Goal: Information Seeking & Learning: Learn about a topic

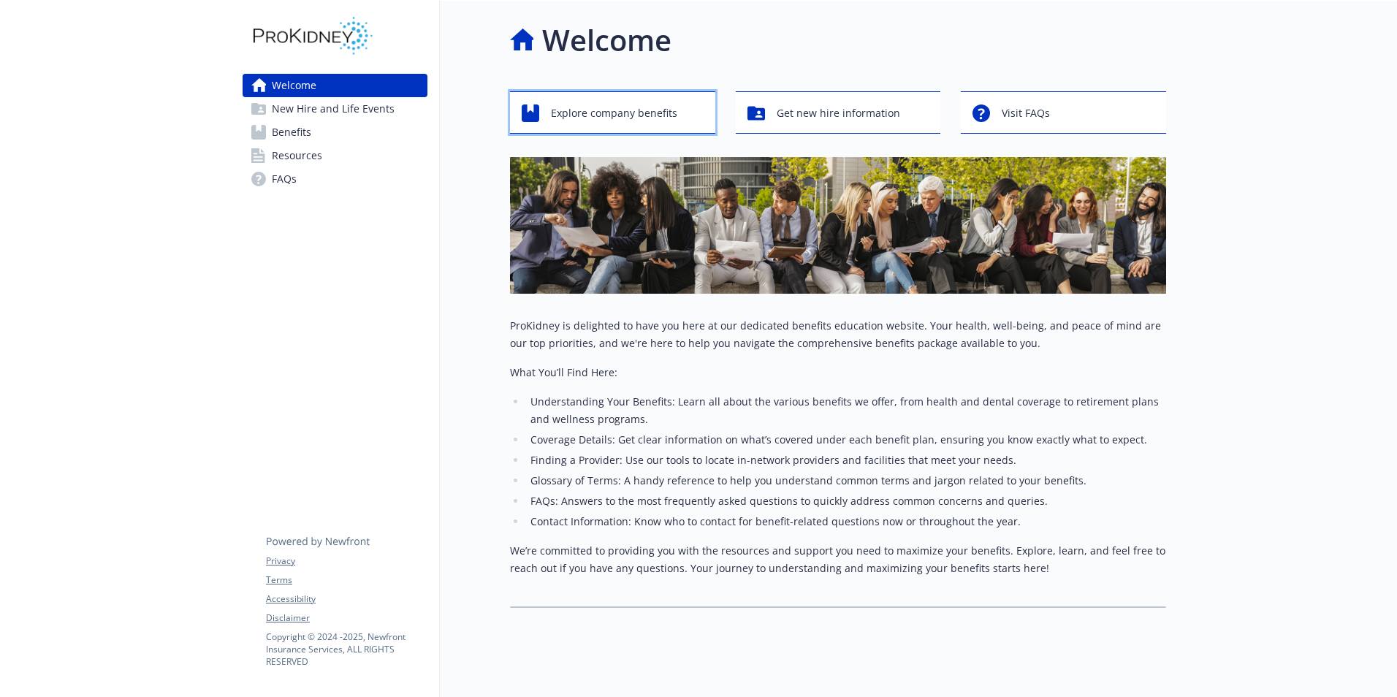
click at [644, 114] on span "Explore company benefits" at bounding box center [614, 113] width 126 height 28
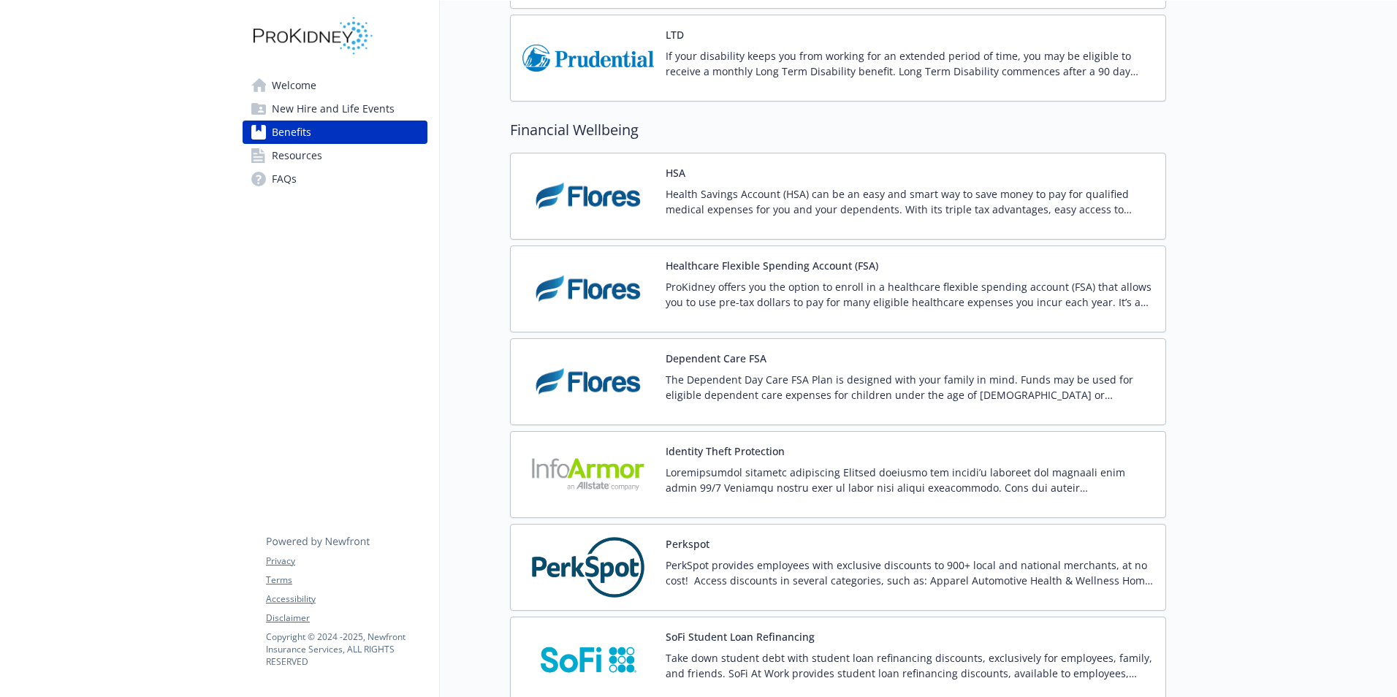
scroll to position [1169, 0]
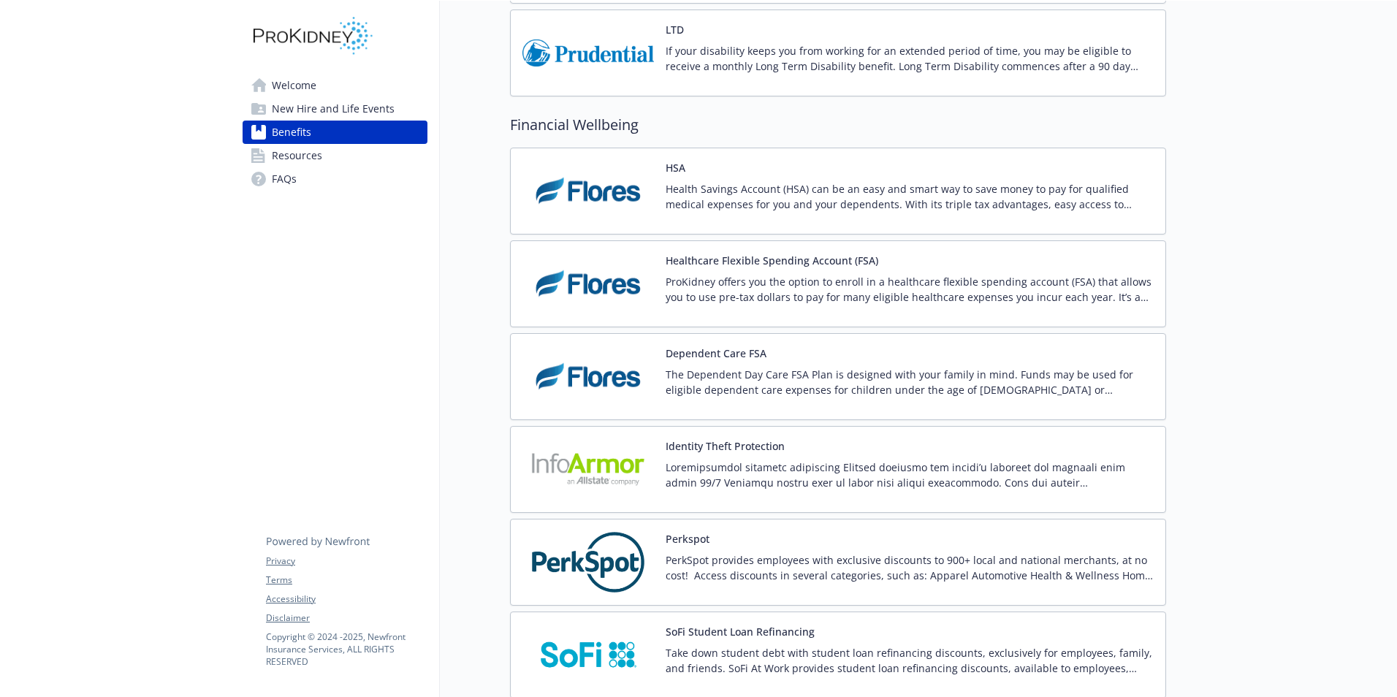
click at [764, 299] on p "ProKidney offers you the option to enroll in a healthcare flexible spending acc…" at bounding box center [909, 289] width 488 height 31
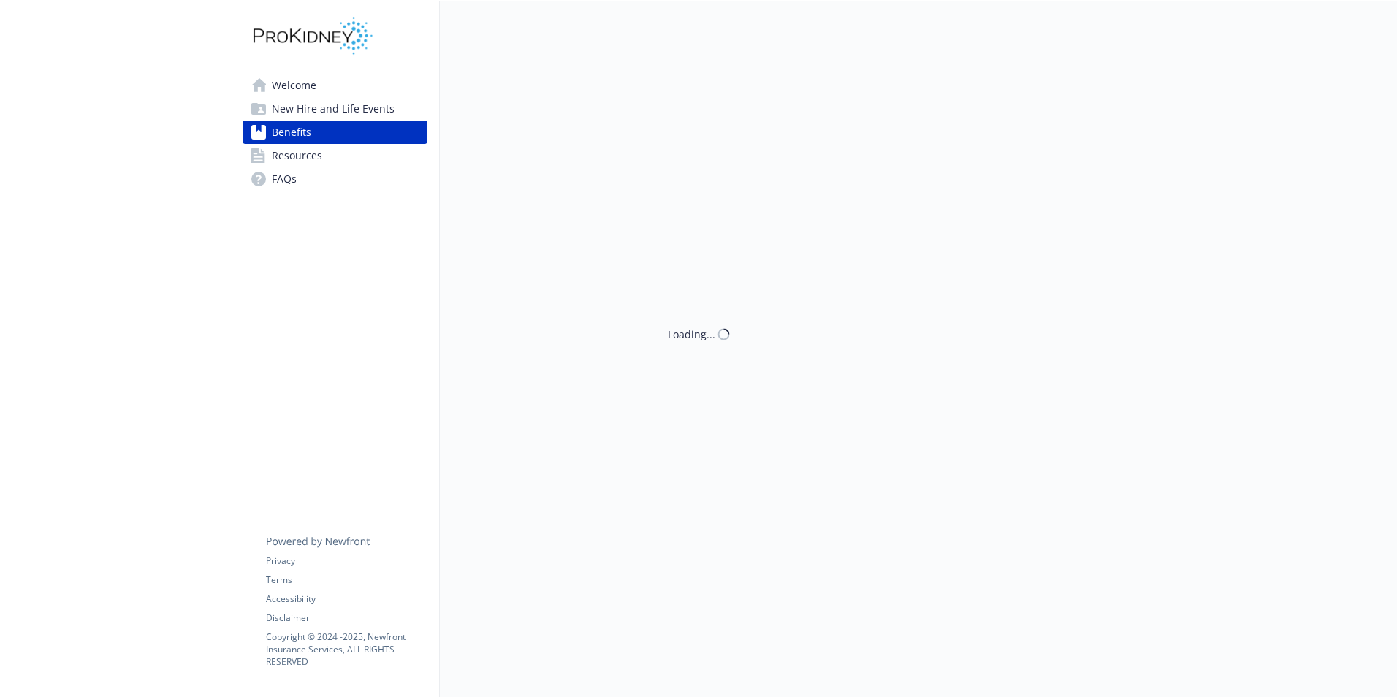
scroll to position [1169, 0]
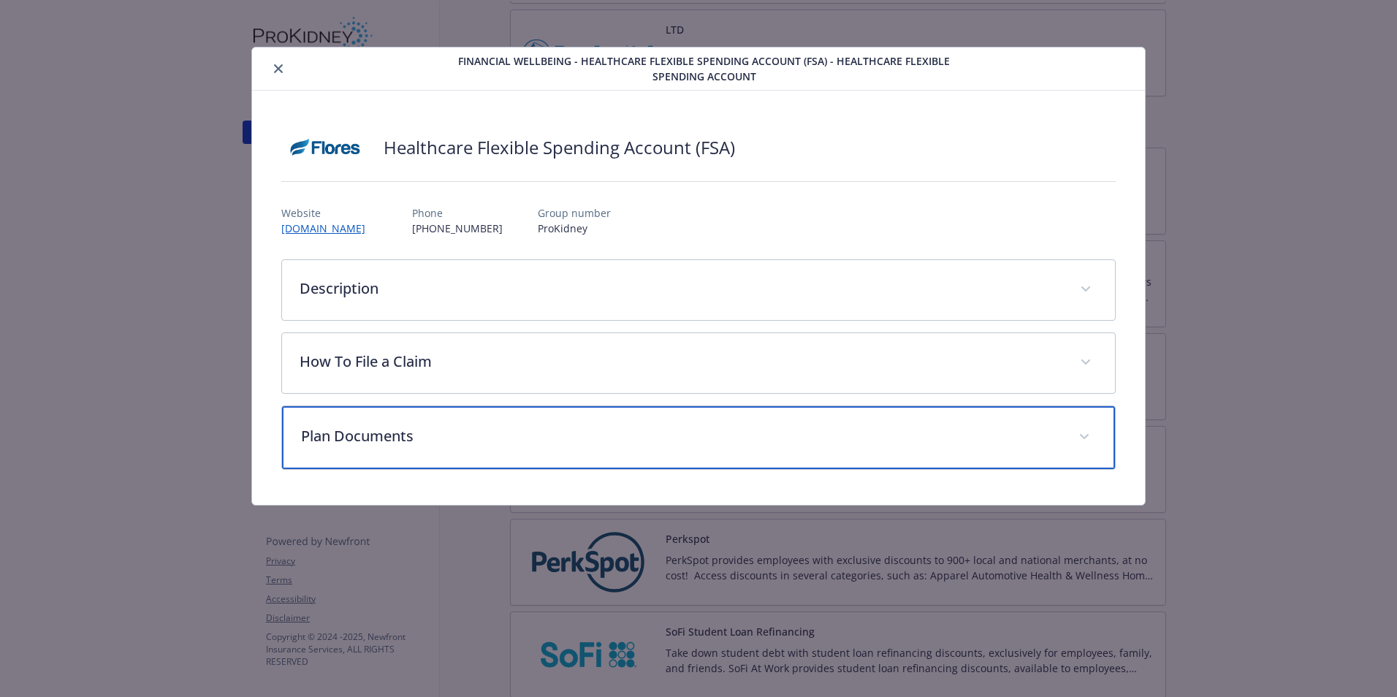
click at [434, 429] on p "Plan Documents" at bounding box center [681, 436] width 760 height 22
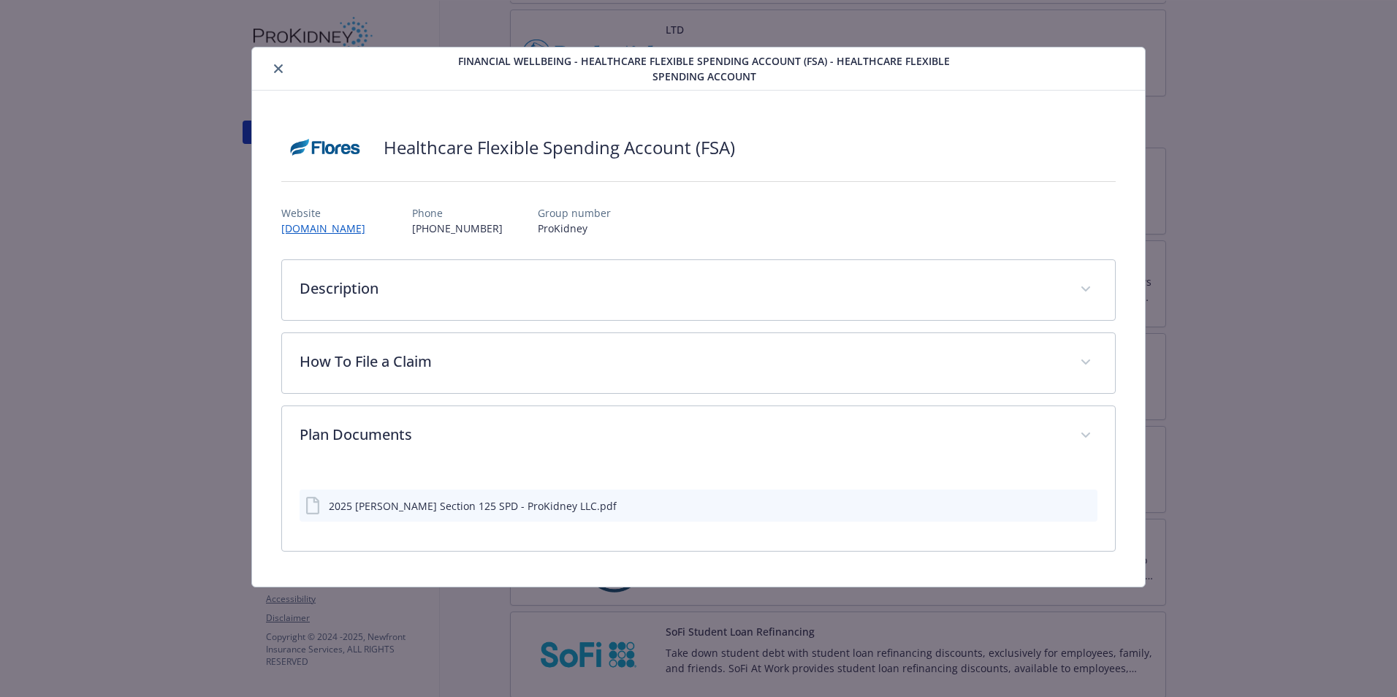
click at [278, 73] on button "close" at bounding box center [279, 69] width 18 height 18
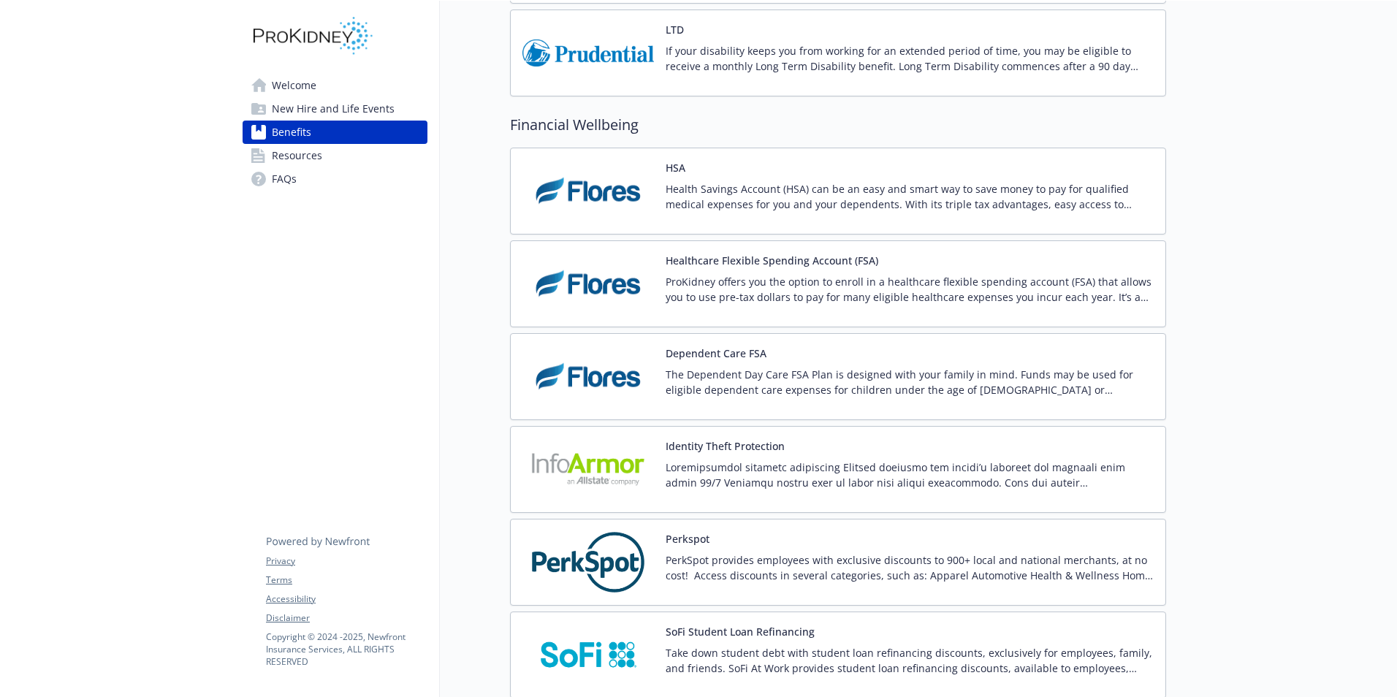
scroll to position [1096, 0]
